Goal: Find specific page/section: Find specific page/section

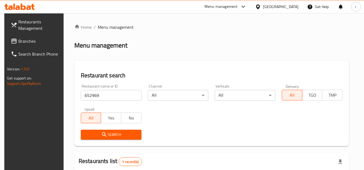
click at [24, 42] on span "Branches" at bounding box center [39, 41] width 43 height 6
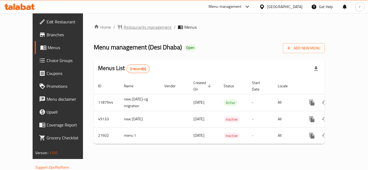
click at [135, 29] on span "Restaurants management" at bounding box center [148, 27] width 48 height 6
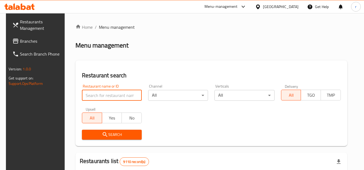
click at [107, 95] on input "search" at bounding box center [112, 95] width 60 height 11
paste input "11312"
type input "11312"
click at [102, 134] on icon "submit" at bounding box center [105, 135] width 6 height 6
click at [102, 134] on div at bounding box center [182, 85] width 364 height 170
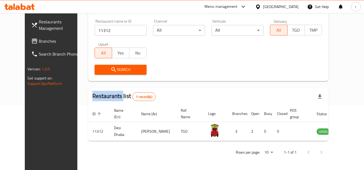
scroll to position [65, 0]
click at [39, 41] on span "Branches" at bounding box center [60, 41] width 43 height 6
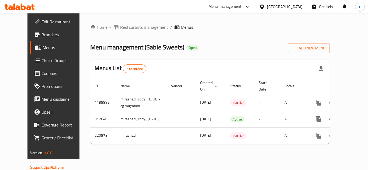
drag, startPoint x: 129, startPoint y: 22, endPoint x: 129, endPoint y: 27, distance: 5.1
click at [129, 22] on div "Home / Restaurants management / Menus Menu management ( Sable Sweets ) Open Add…" at bounding box center [209, 86] width 261 height 146
click at [130, 28] on span "Restaurants management" at bounding box center [144, 27] width 48 height 6
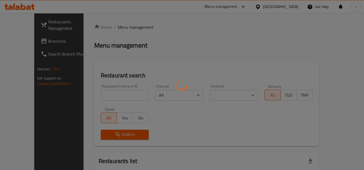
click at [109, 92] on div at bounding box center [182, 85] width 364 height 170
click at [109, 93] on div at bounding box center [182, 85] width 364 height 170
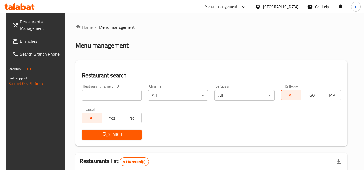
click at [109, 94] on input "search" at bounding box center [112, 95] width 60 height 11
click at [109, 95] on input "search" at bounding box center [112, 95] width 60 height 11
paste input "625358"
type input "625358"
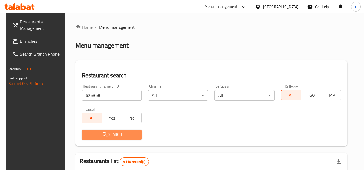
click at [96, 137] on span "Search" at bounding box center [111, 135] width 51 height 7
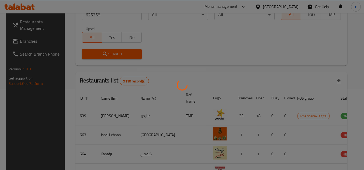
scroll to position [65, 0]
